Goal: Task Accomplishment & Management: Manage account settings

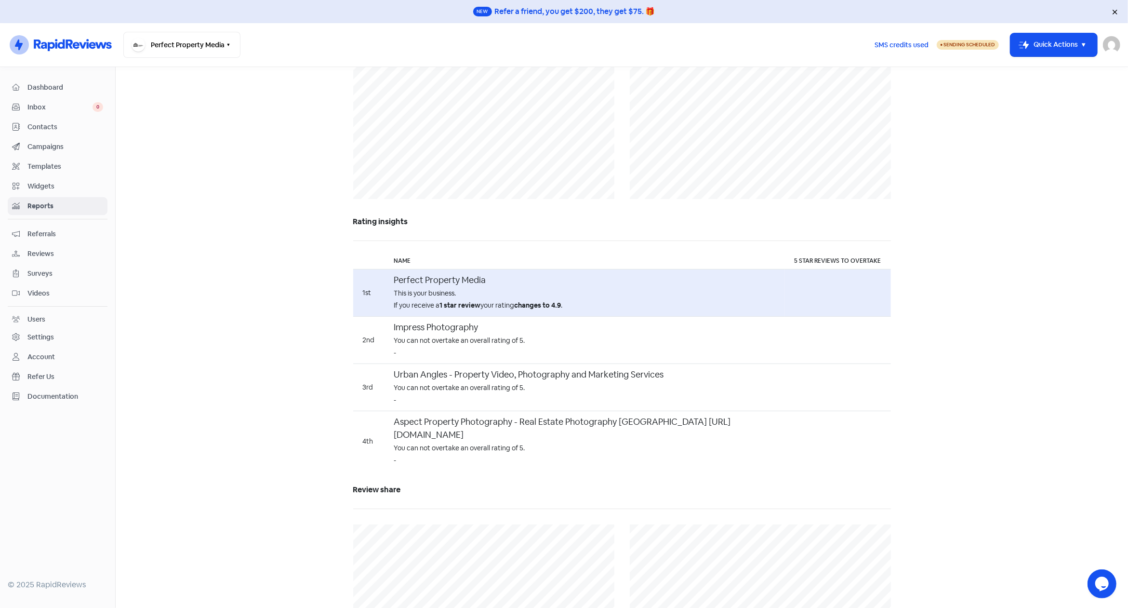
scroll to position [478, 0]
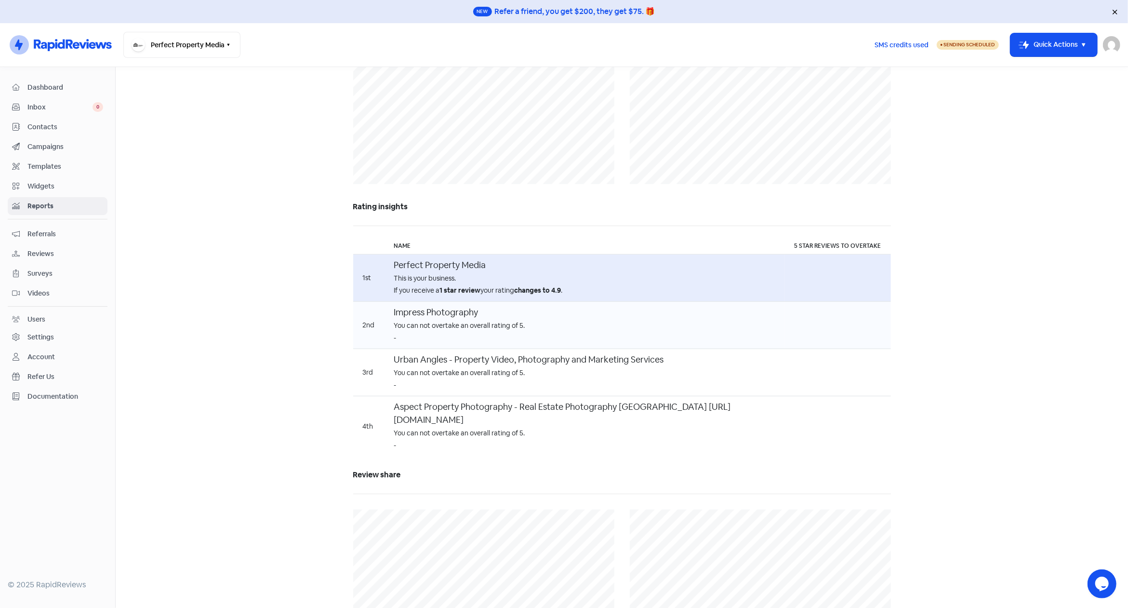
click at [489, 325] on div "You can not overtake an overall rating of 5." at bounding box center [584, 325] width 381 height 10
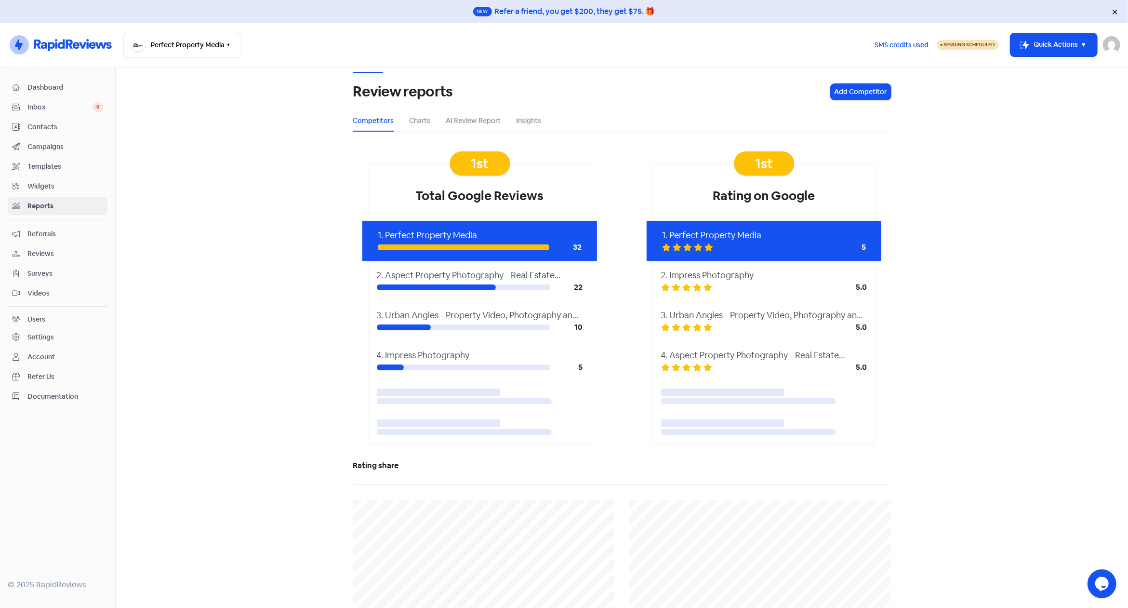
scroll to position [0, 0]
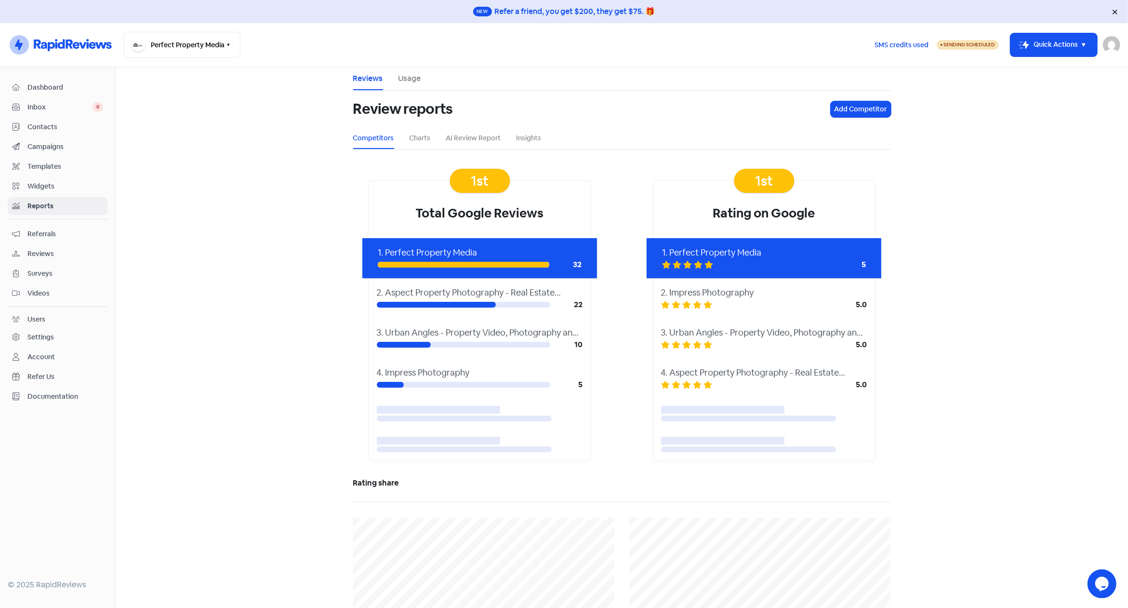
click at [53, 333] on div "Settings" at bounding box center [40, 337] width 26 height 10
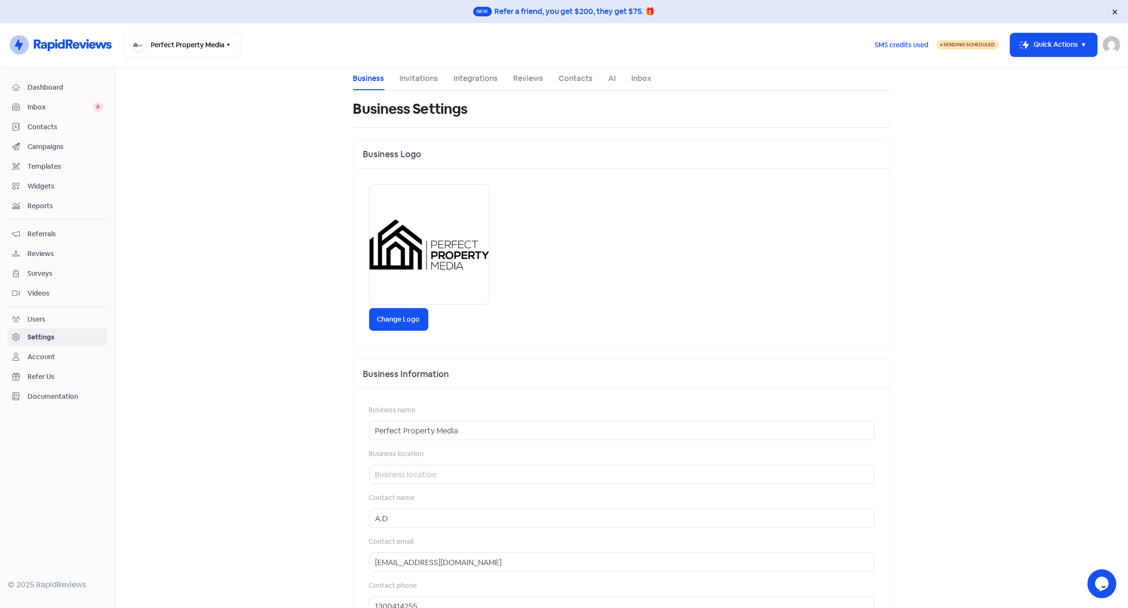
scroll to position [174, 0]
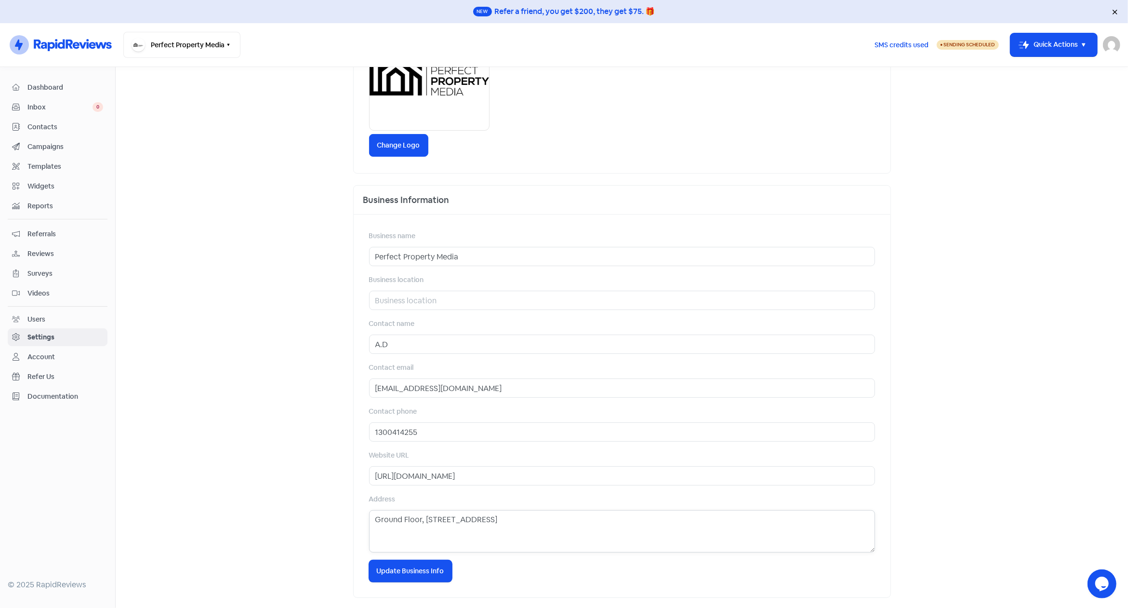
drag, startPoint x: 597, startPoint y: 522, endPoint x: 117, endPoint y: 518, distance: 479.9
click at [369, 517] on textarea "Ground Floor, [STREET_ADDRESS]" at bounding box center [622, 531] width 506 height 42
click at [415, 564] on button "Icon For Loading Update Business Info" at bounding box center [410, 571] width 83 height 22
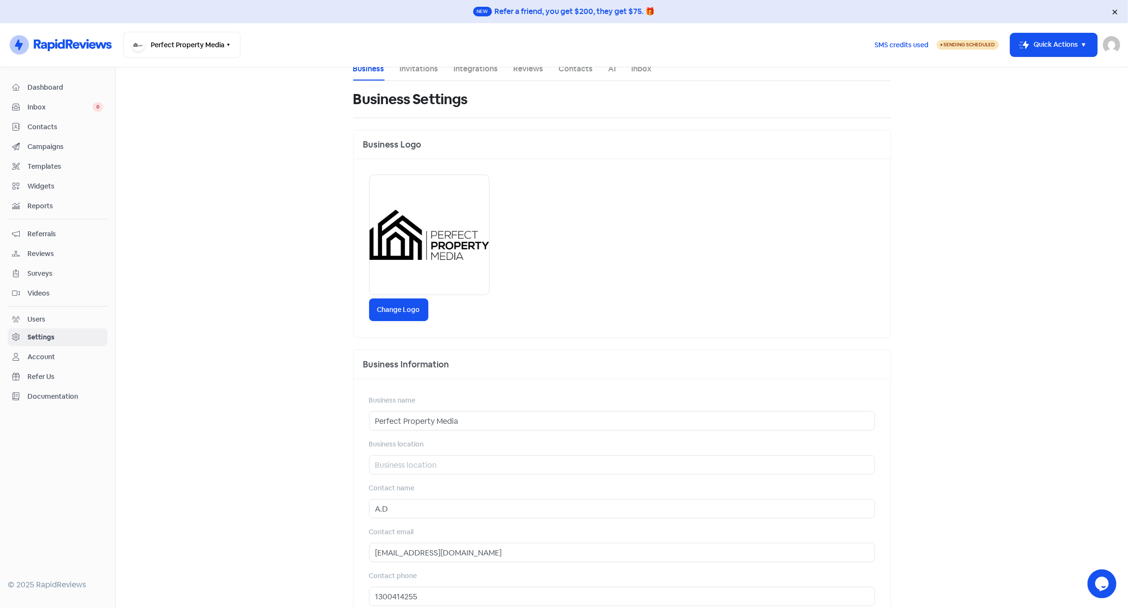
scroll to position [0, 0]
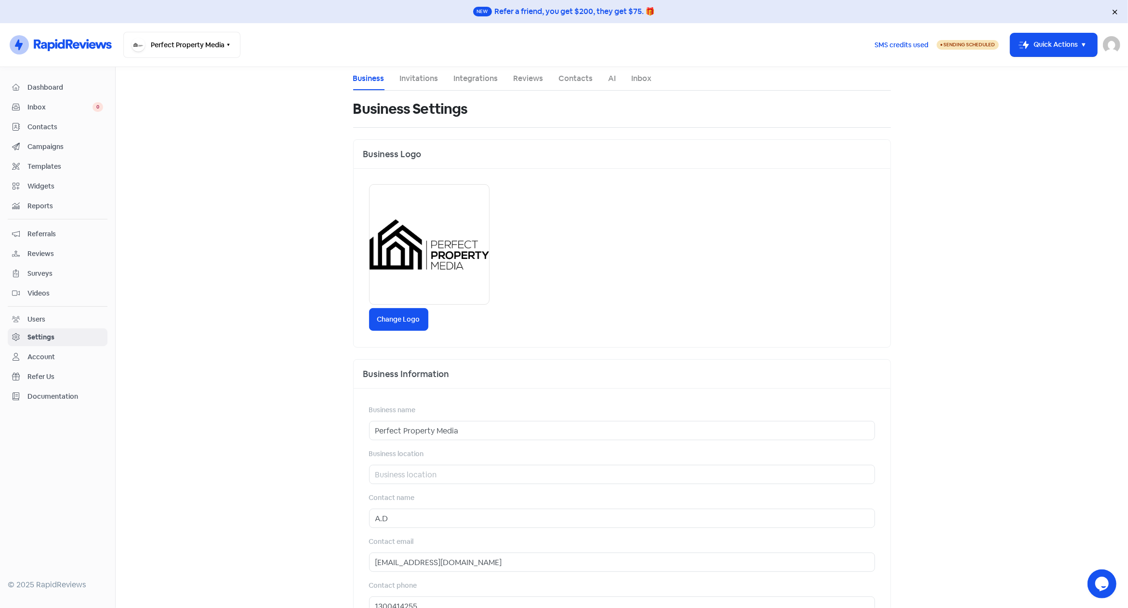
click at [564, 13] on div "Refer a friend, you get $200, they get $75. 🎁" at bounding box center [575, 12] width 160 height 12
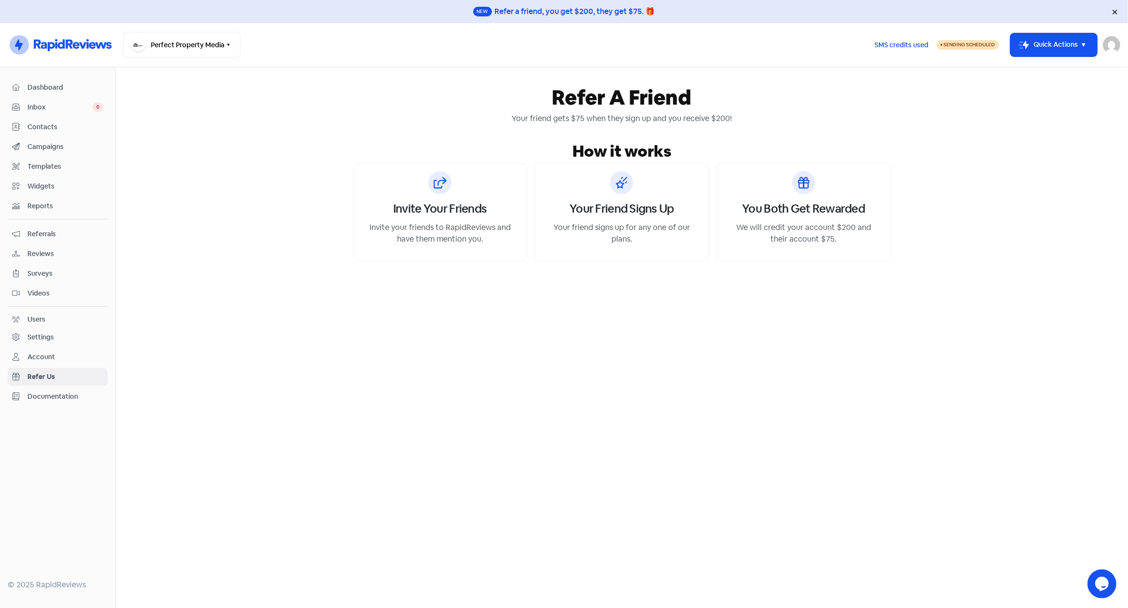
click at [443, 210] on h3 "Invite Your Friends" at bounding box center [439, 209] width 93 height 14
click at [439, 236] on p "Invite your friends to RapidReviews and have them mention you." at bounding box center [440, 233] width 150 height 23
click at [456, 238] on p "Invite your friends to RapidReviews and have them mention you." at bounding box center [440, 233] width 150 height 23
click at [497, 243] on p "Invite your friends to RapidReviews and have them mention you." at bounding box center [440, 233] width 150 height 23
click at [476, 242] on p "Invite your friends to RapidReviews and have them mention you." at bounding box center [440, 233] width 150 height 23
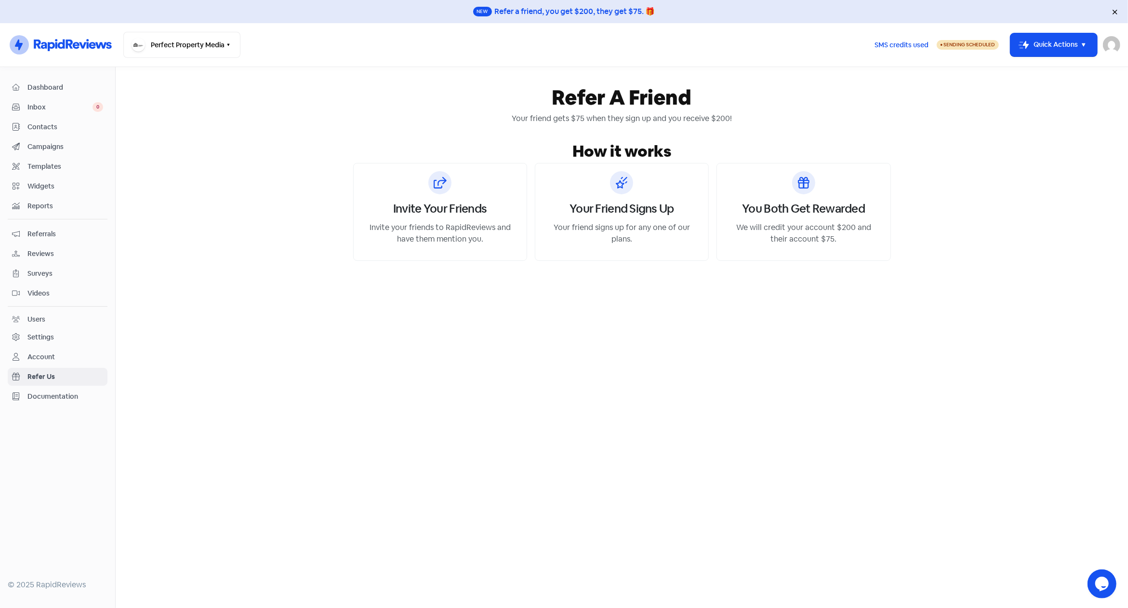
click at [405, 244] on p "Invite your friends to RapidReviews and have them mention you." at bounding box center [440, 233] width 150 height 23
drag, startPoint x: 457, startPoint y: 244, endPoint x: 484, endPoint y: 245, distance: 27.0
click at [457, 244] on p "Invite your friends to RapidReviews and have them mention you." at bounding box center [440, 233] width 150 height 23
click at [484, 245] on div "Invite Your Friends Invite your friends to RapidReviews and have them mention y…" at bounding box center [440, 212] width 174 height 98
click at [484, 242] on p "Invite your friends to RapidReviews and have them mention you." at bounding box center [440, 233] width 150 height 23
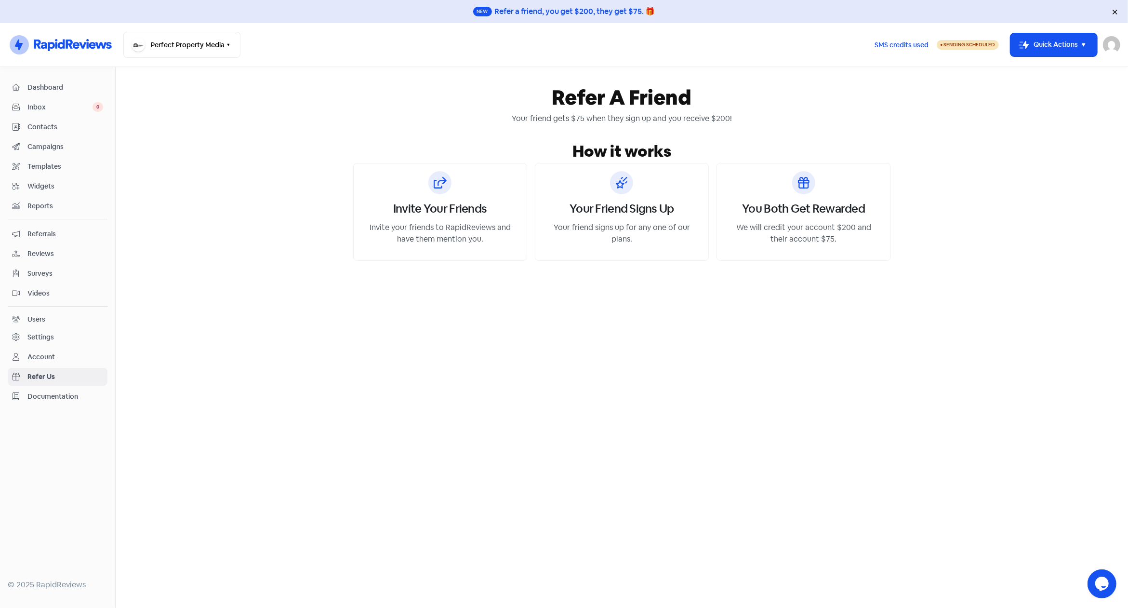
click at [484, 240] on p "Invite your friends to RapidReviews and have them mention you." at bounding box center [440, 233] width 150 height 23
click at [582, 14] on div "Refer a friend, you get $200, they get $75. 🎁" at bounding box center [575, 12] width 160 height 12
click at [44, 86] on span "Dashboard" at bounding box center [65, 87] width 76 height 10
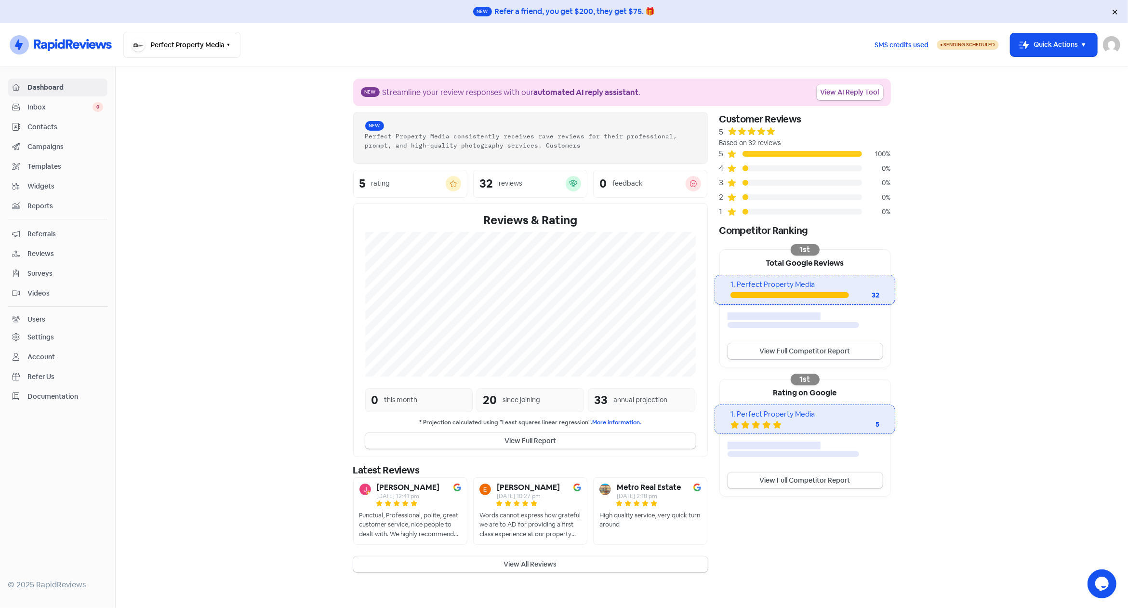
click at [42, 128] on span "Contacts" at bounding box center [65, 127] width 76 height 10
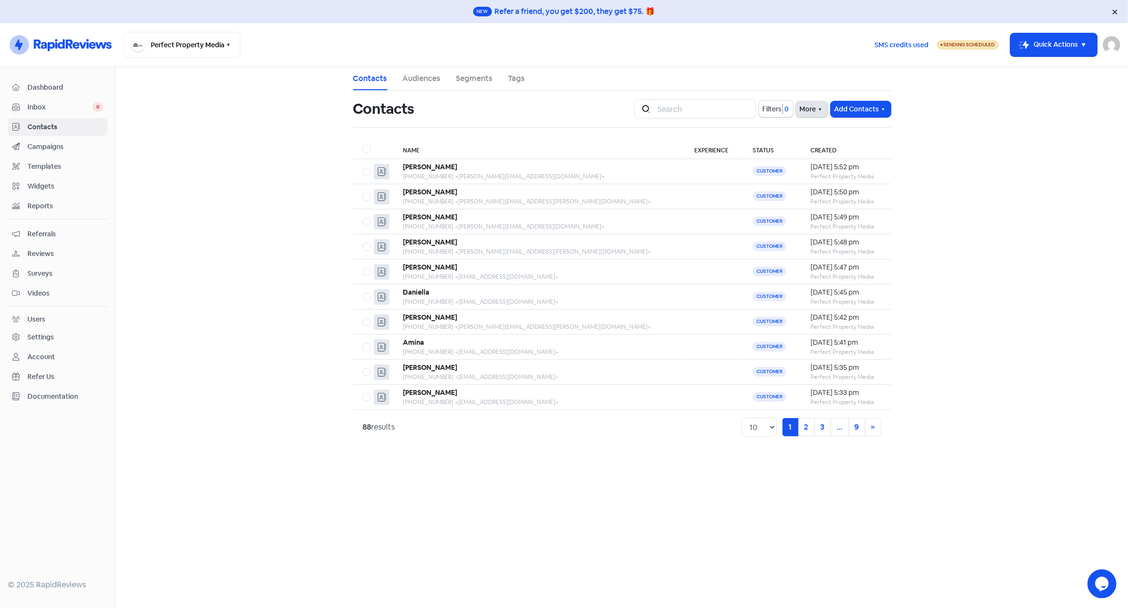
click at [807, 108] on button "More" at bounding box center [812, 109] width 32 height 16
click at [1003, 207] on main "Contacts Audiences Segments Tags Contacts Icon For Search Filters 0 More Extern…" at bounding box center [622, 337] width 1012 height 541
click at [741, 417] on select "10 20 30 50 100" at bounding box center [758, 426] width 35 height 19
select select "30"
click option "30" at bounding box center [0, 0] width 0 height 0
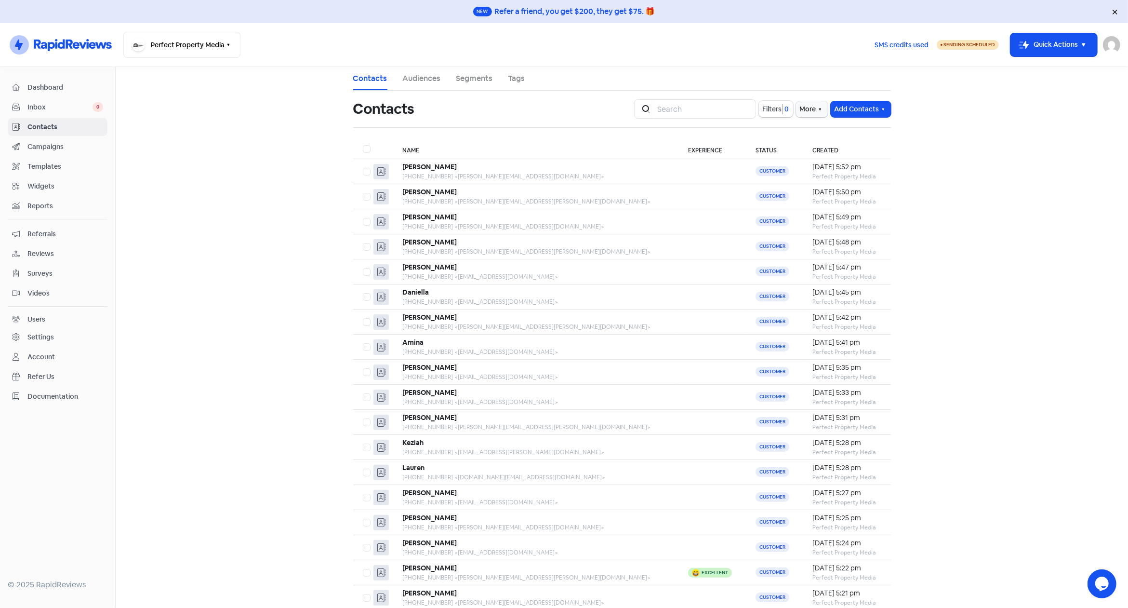
click at [203, 161] on main "Contacts Audiences Segments Tags Contacts Icon For Search Filters 0 More Add Co…" at bounding box center [622, 337] width 1012 height 541
